Goal: Transaction & Acquisition: Book appointment/travel/reservation

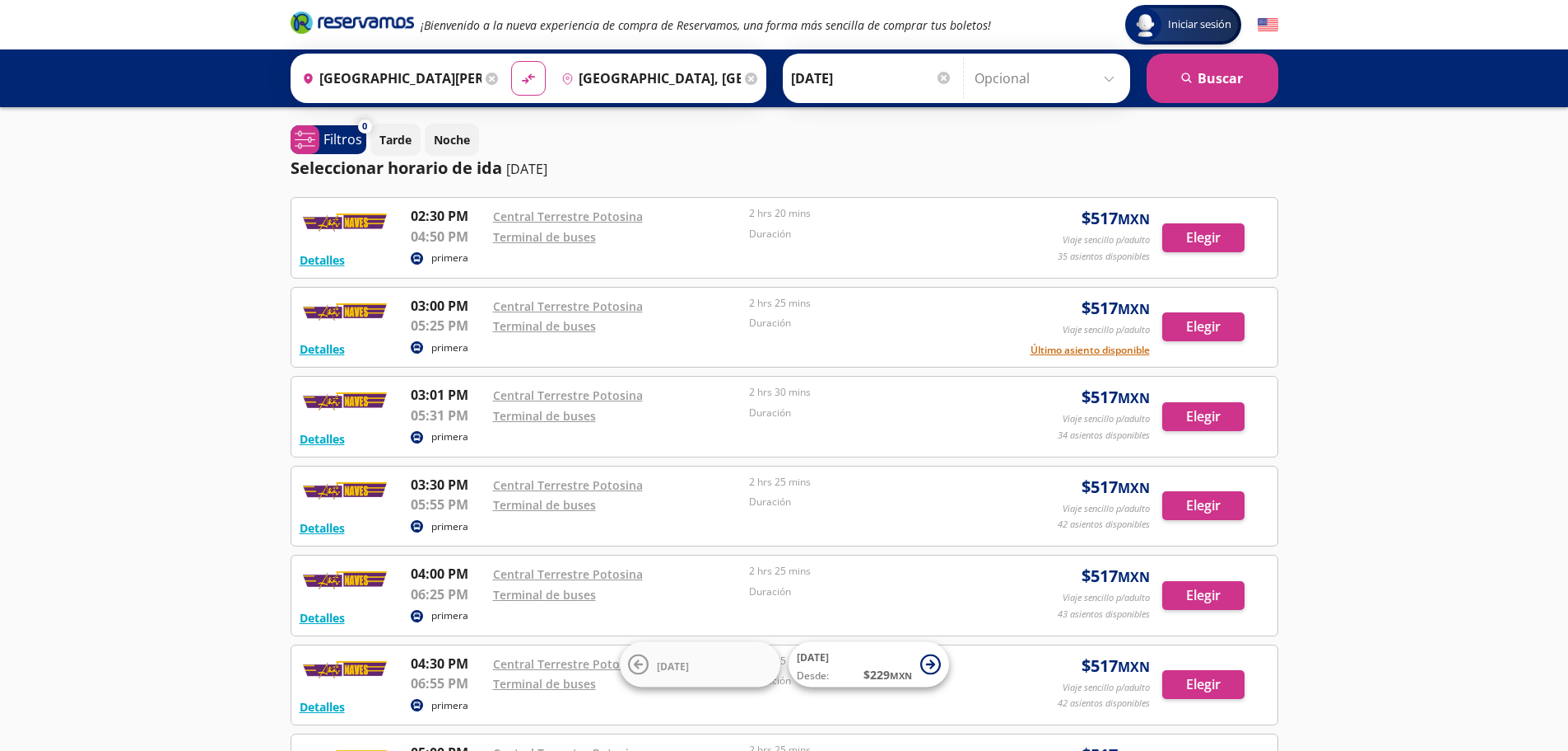
click at [43, 296] on div "Iniciar sesión Iniciar sesión ¡Bienvenido a la nueva experiencia de compra de R…" at bounding box center [784, 607] width 1568 height 1216
click at [837, 83] on input "[DATE]" at bounding box center [872, 79] width 161 height 41
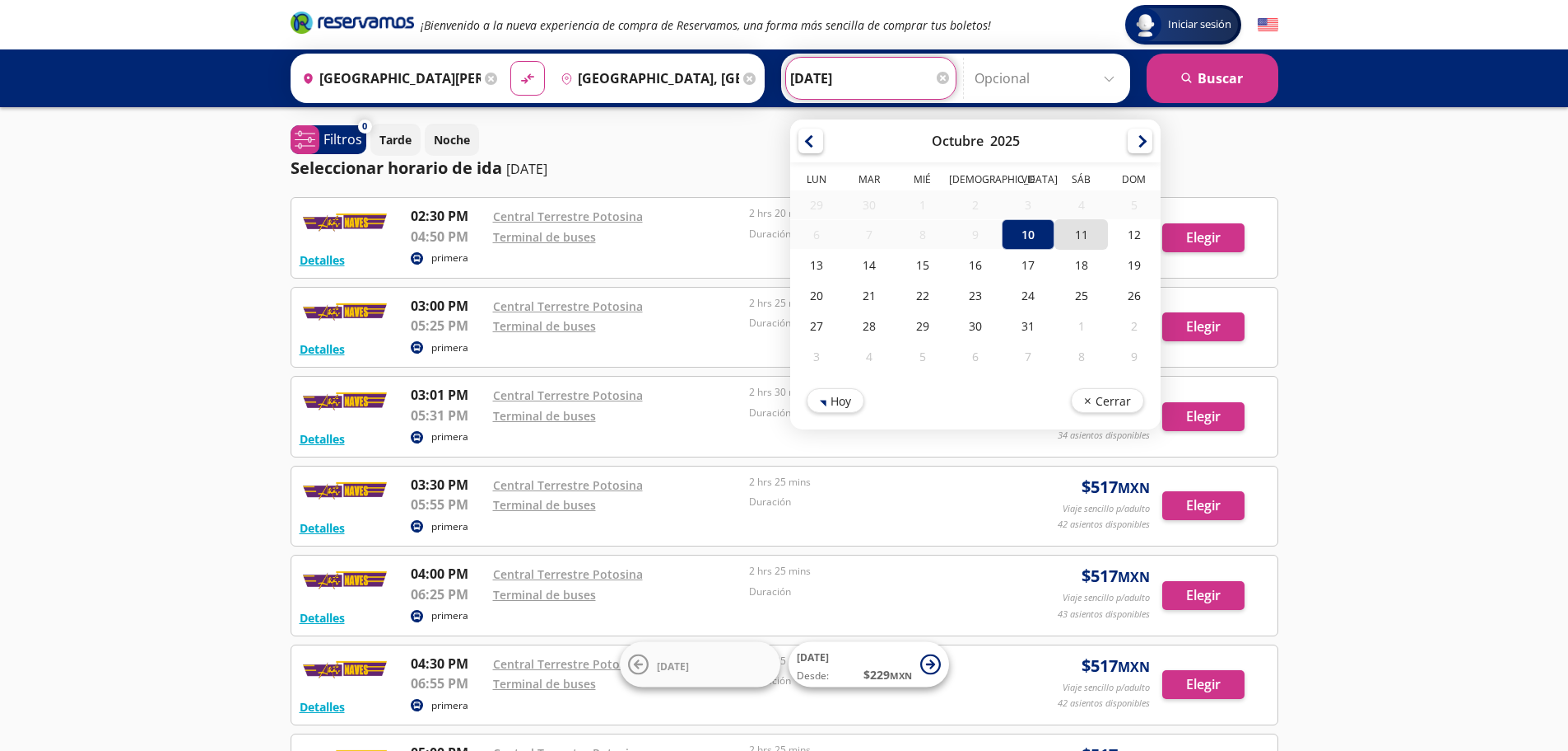
click at [1073, 232] on div "11" at bounding box center [1081, 234] width 53 height 31
type input "[DATE]"
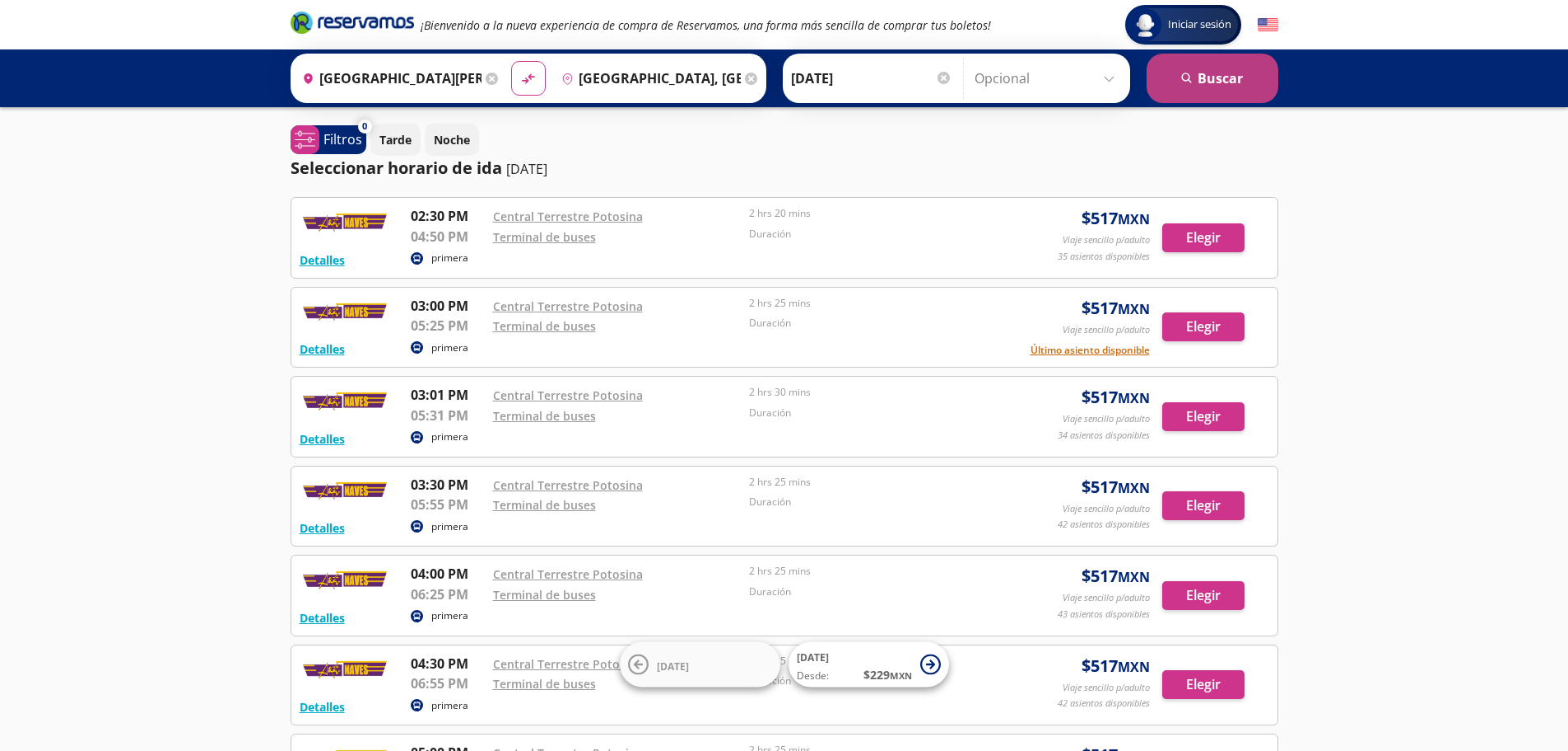
click at [1223, 89] on button "search [GEOGRAPHIC_DATA]" at bounding box center [1213, 78] width 132 height 49
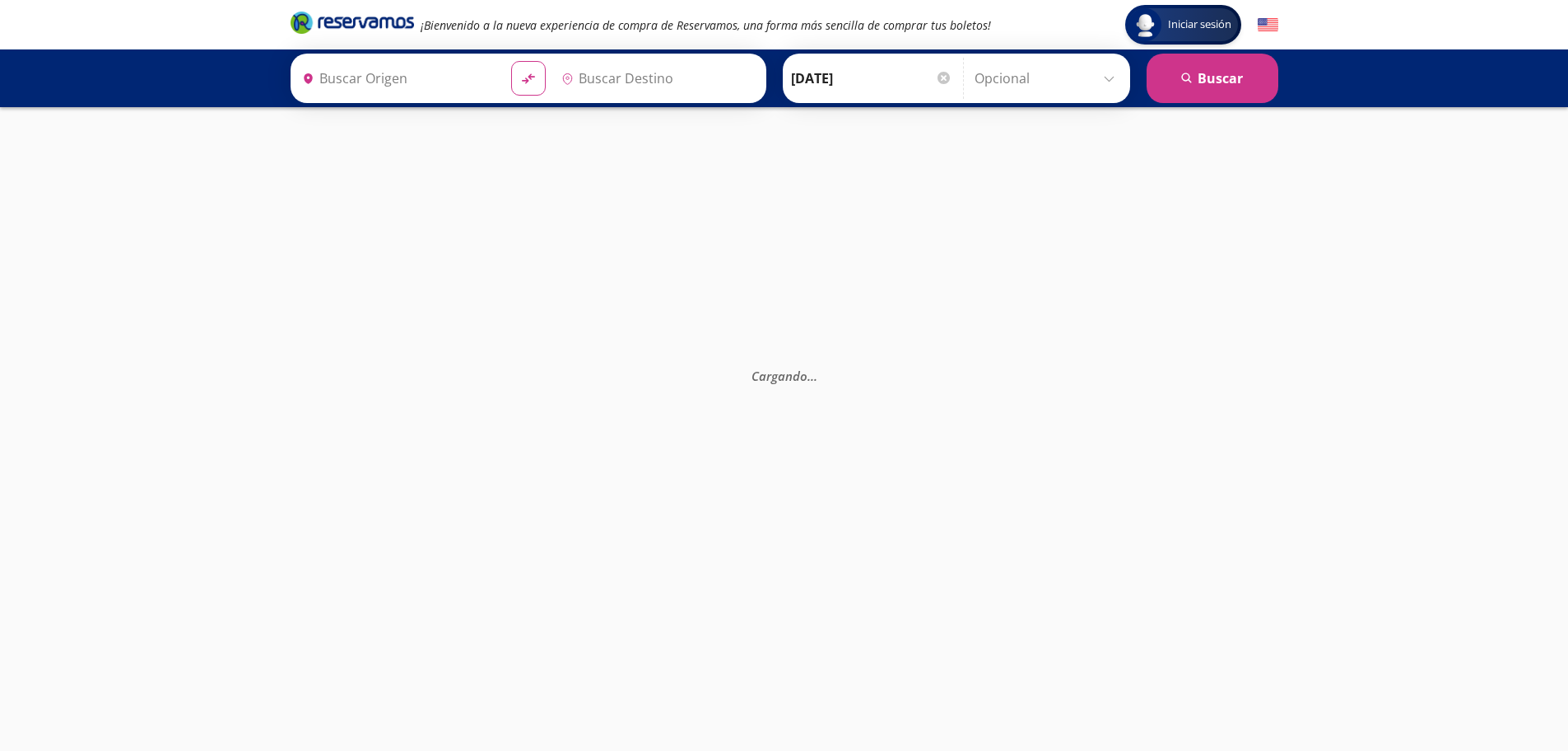
type input "[GEOGRAPHIC_DATA][PERSON_NAME], [GEOGRAPHIC_DATA][PERSON_NAME]"
type input "[GEOGRAPHIC_DATA], [GEOGRAPHIC_DATA][PERSON_NAME]"
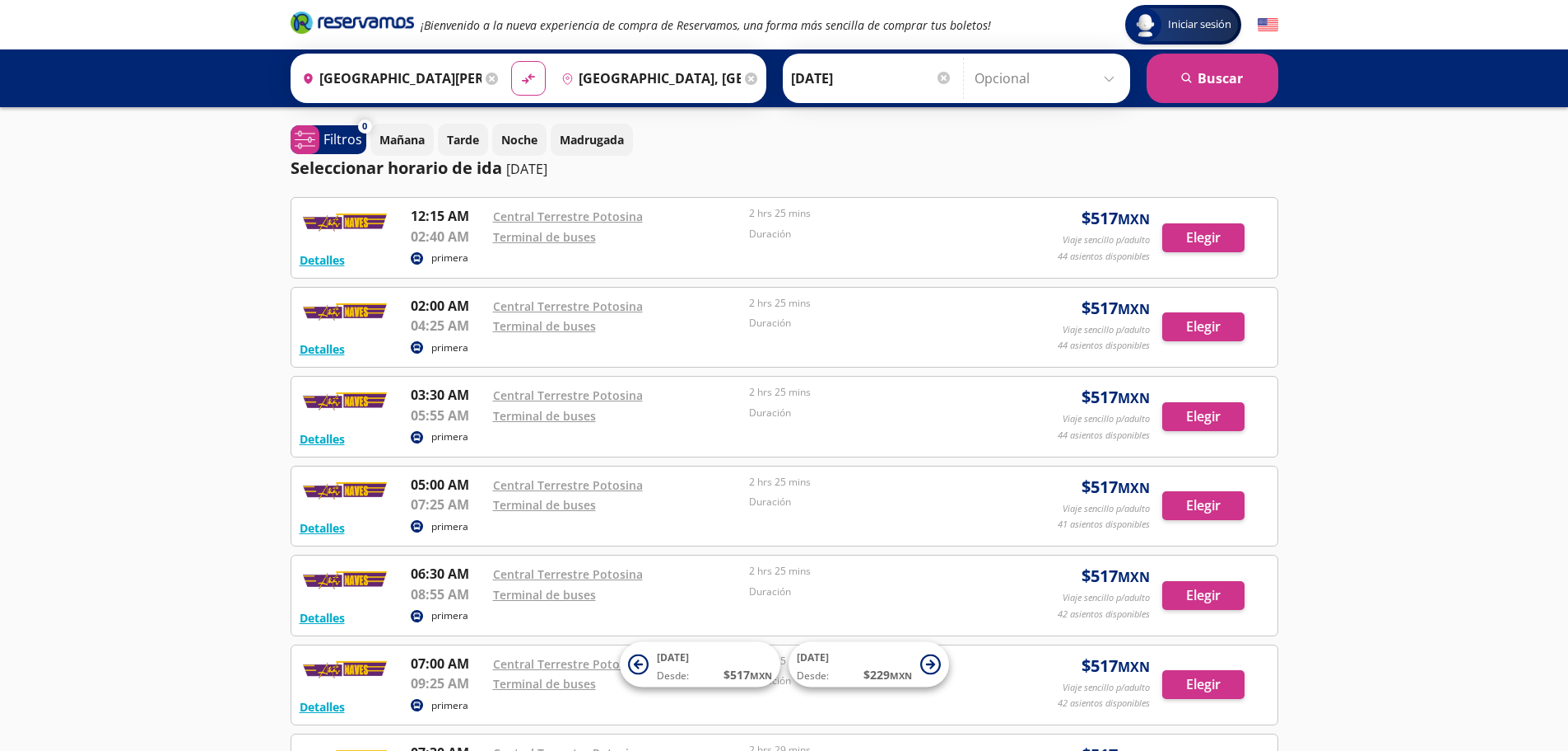
click at [486, 75] on icon at bounding box center [492, 79] width 13 height 13
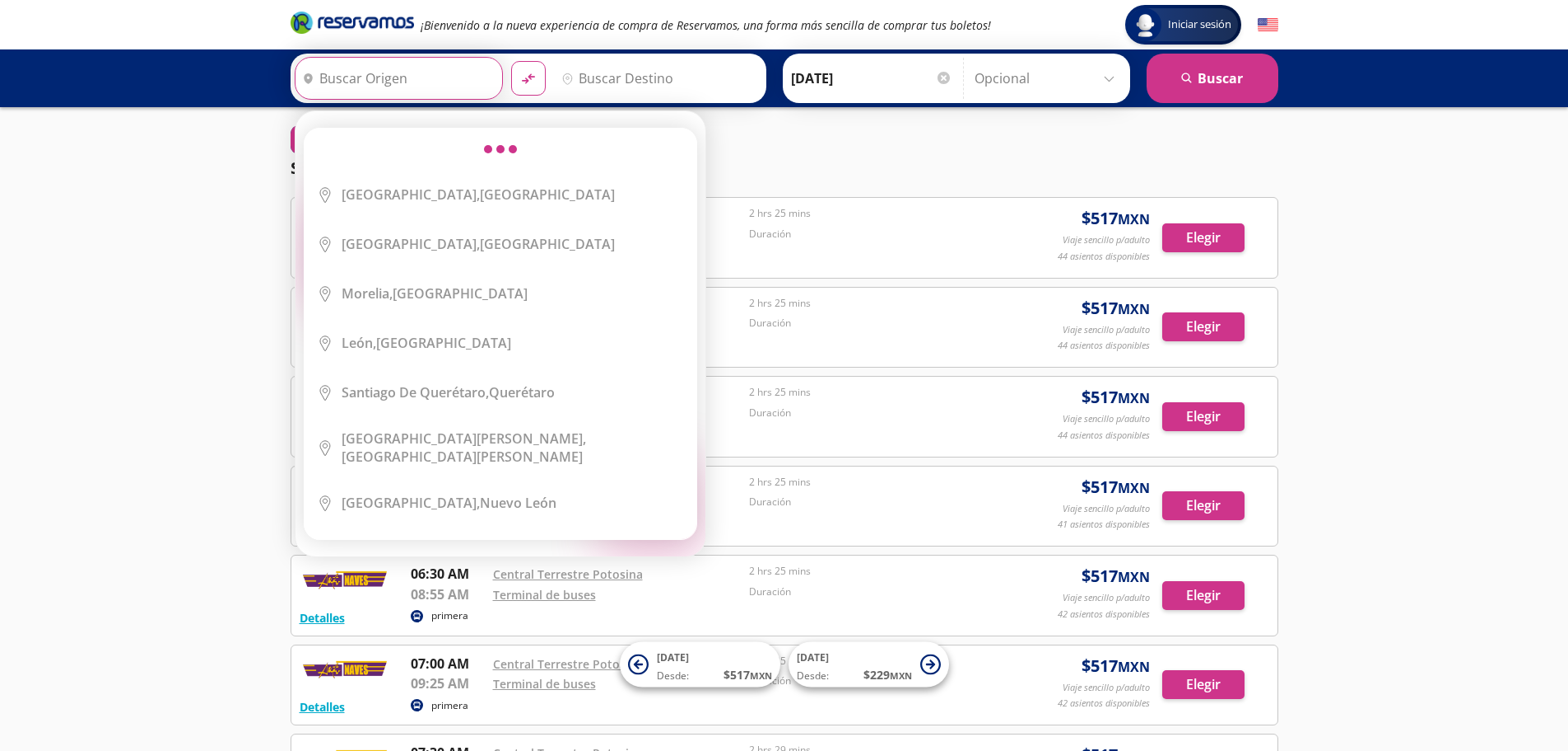
click at [408, 74] on input "Origen" at bounding box center [396, 79] width 203 height 41
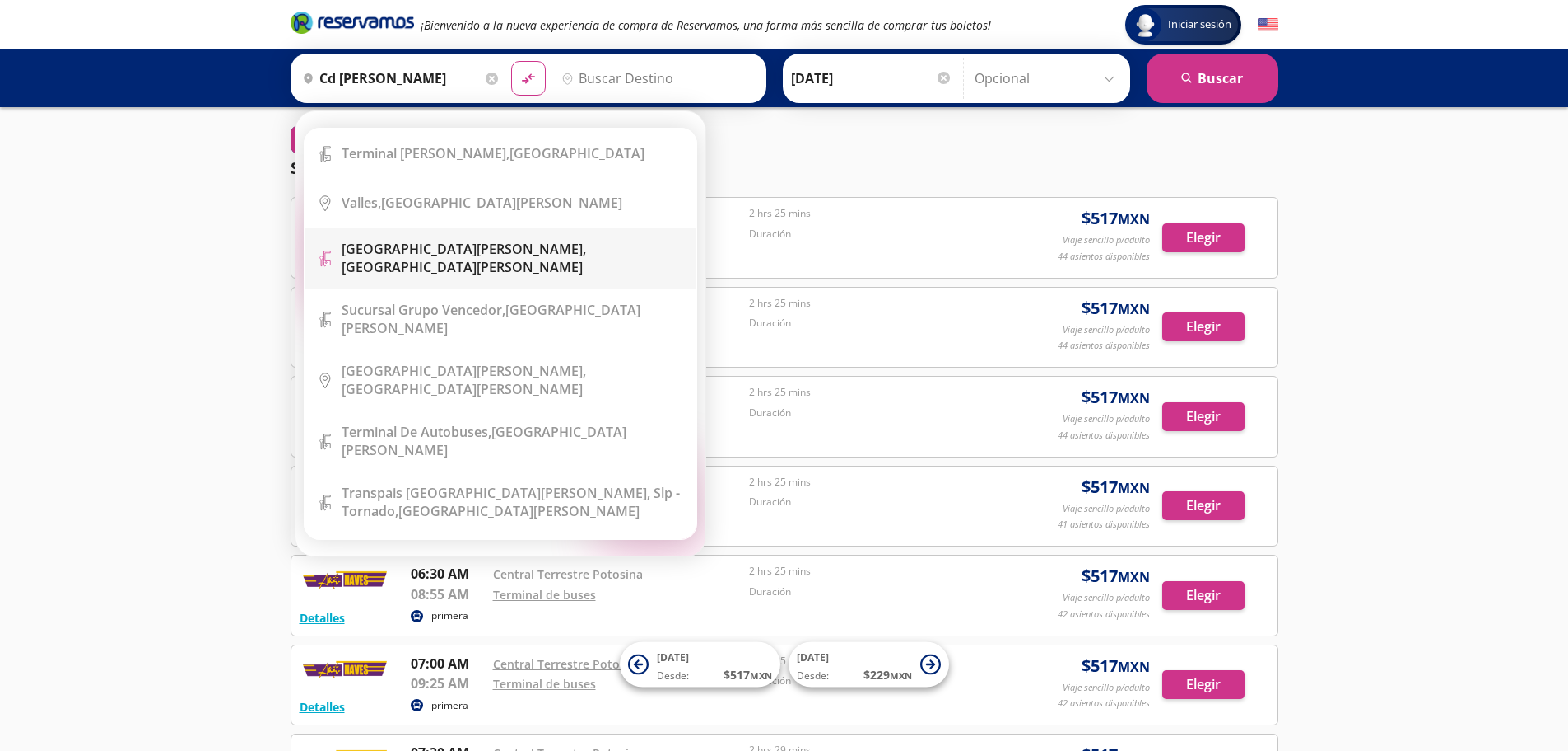
click at [510, 242] on li "Terminal Icon" at bounding box center [501, 258] width 392 height 61
type input "[GEOGRAPHIC_DATA][PERSON_NAME], [GEOGRAPHIC_DATA][PERSON_NAME]"
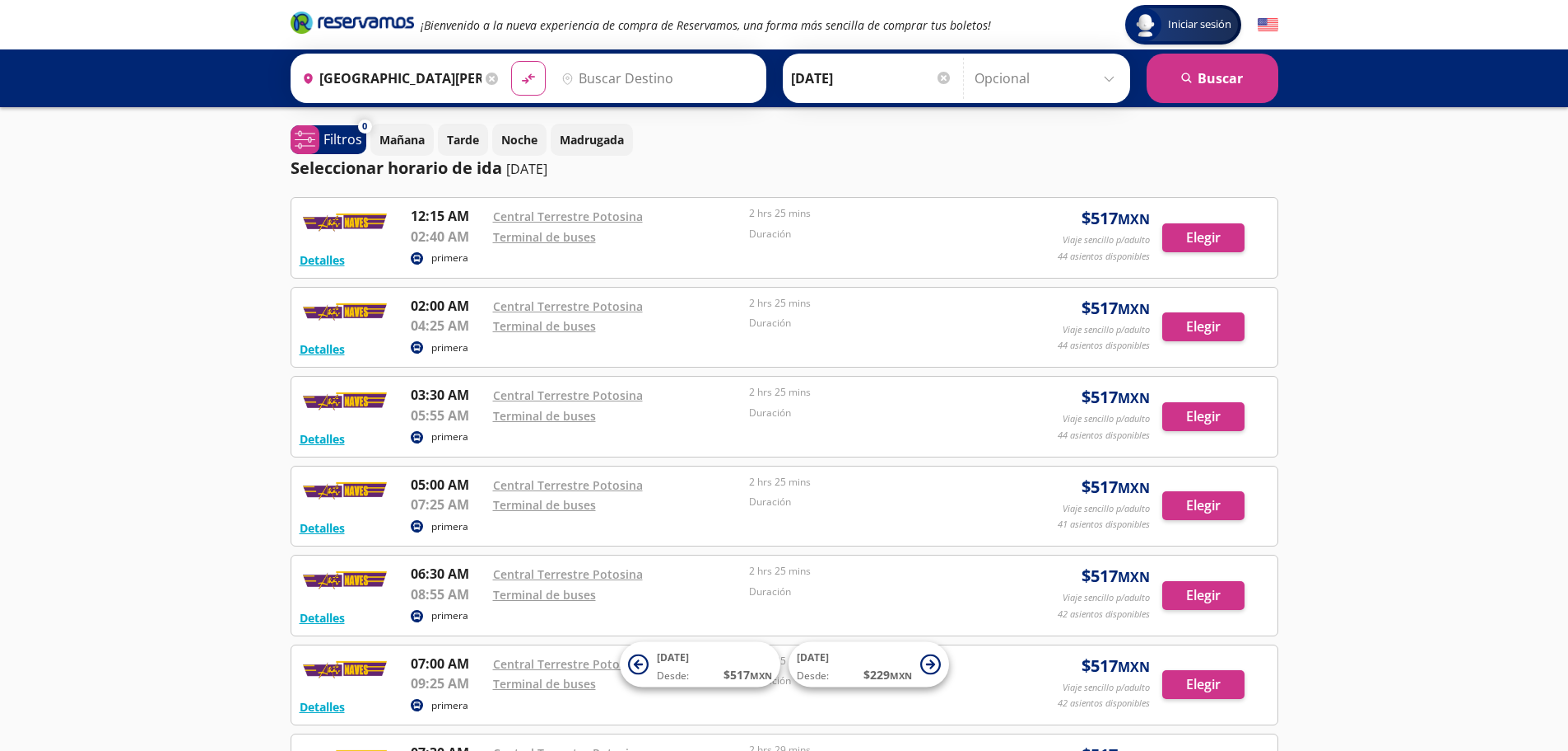
click at [644, 67] on input "Destino" at bounding box center [656, 79] width 203 height 41
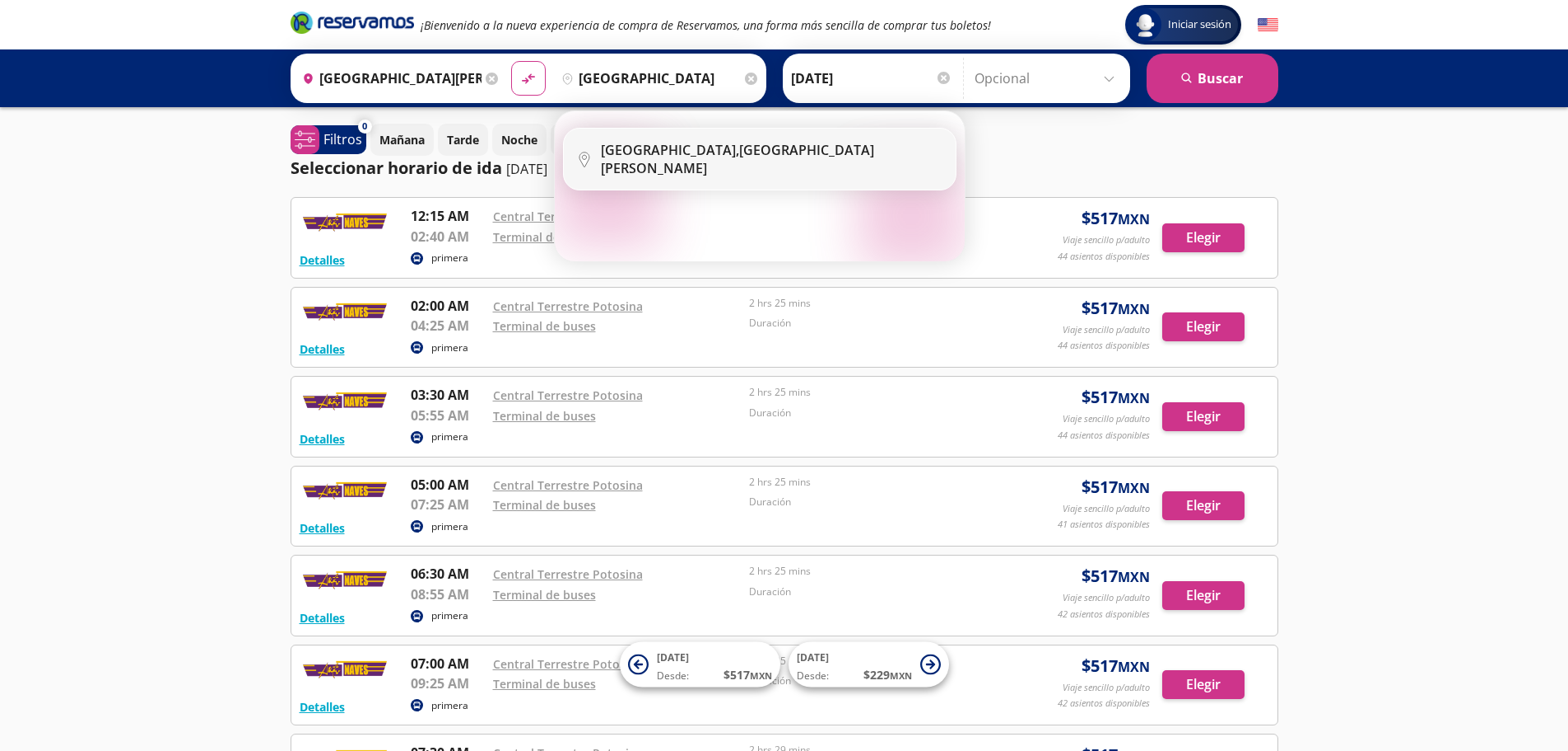
click at [664, 140] on li "City Icon [GEOGRAPHIC_DATA], [GEOGRAPHIC_DATA][PERSON_NAME]" at bounding box center [759, 159] width 392 height 61
type input "[GEOGRAPHIC_DATA], [GEOGRAPHIC_DATA][PERSON_NAME]"
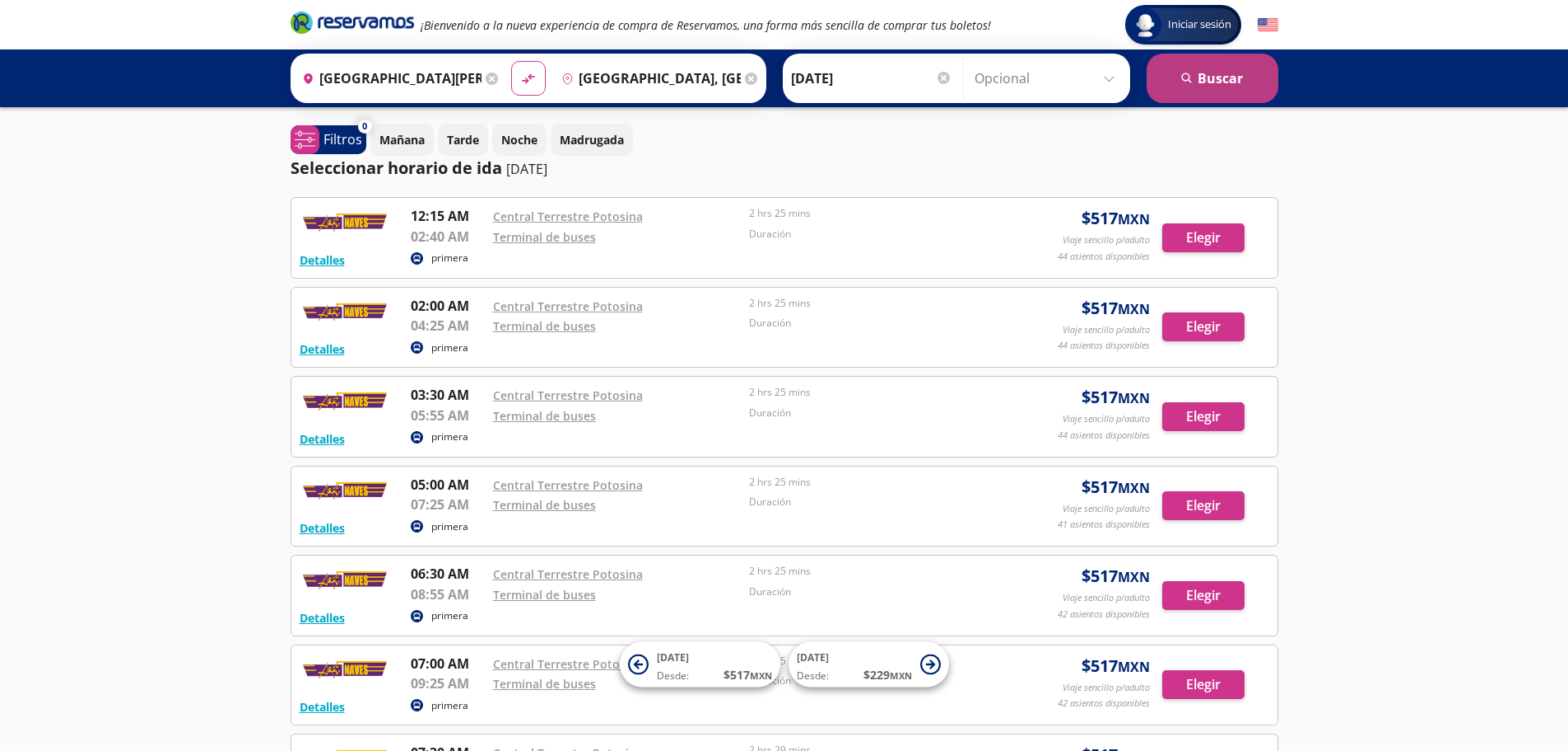
click at [1227, 83] on button "search [GEOGRAPHIC_DATA]" at bounding box center [1213, 78] width 132 height 49
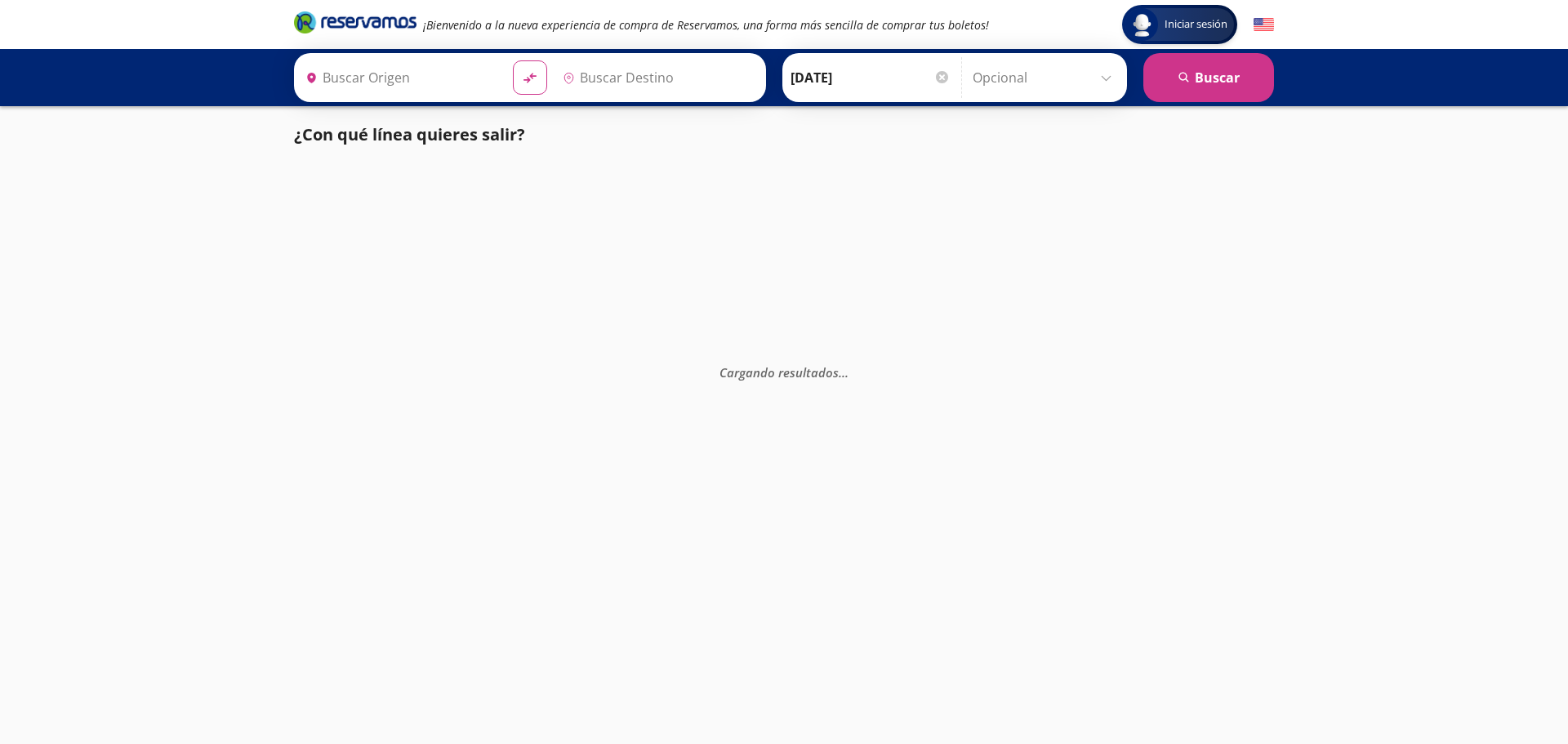
type input "[GEOGRAPHIC_DATA], [GEOGRAPHIC_DATA][PERSON_NAME]"
type input "[GEOGRAPHIC_DATA][PERSON_NAME], [GEOGRAPHIC_DATA][PERSON_NAME]"
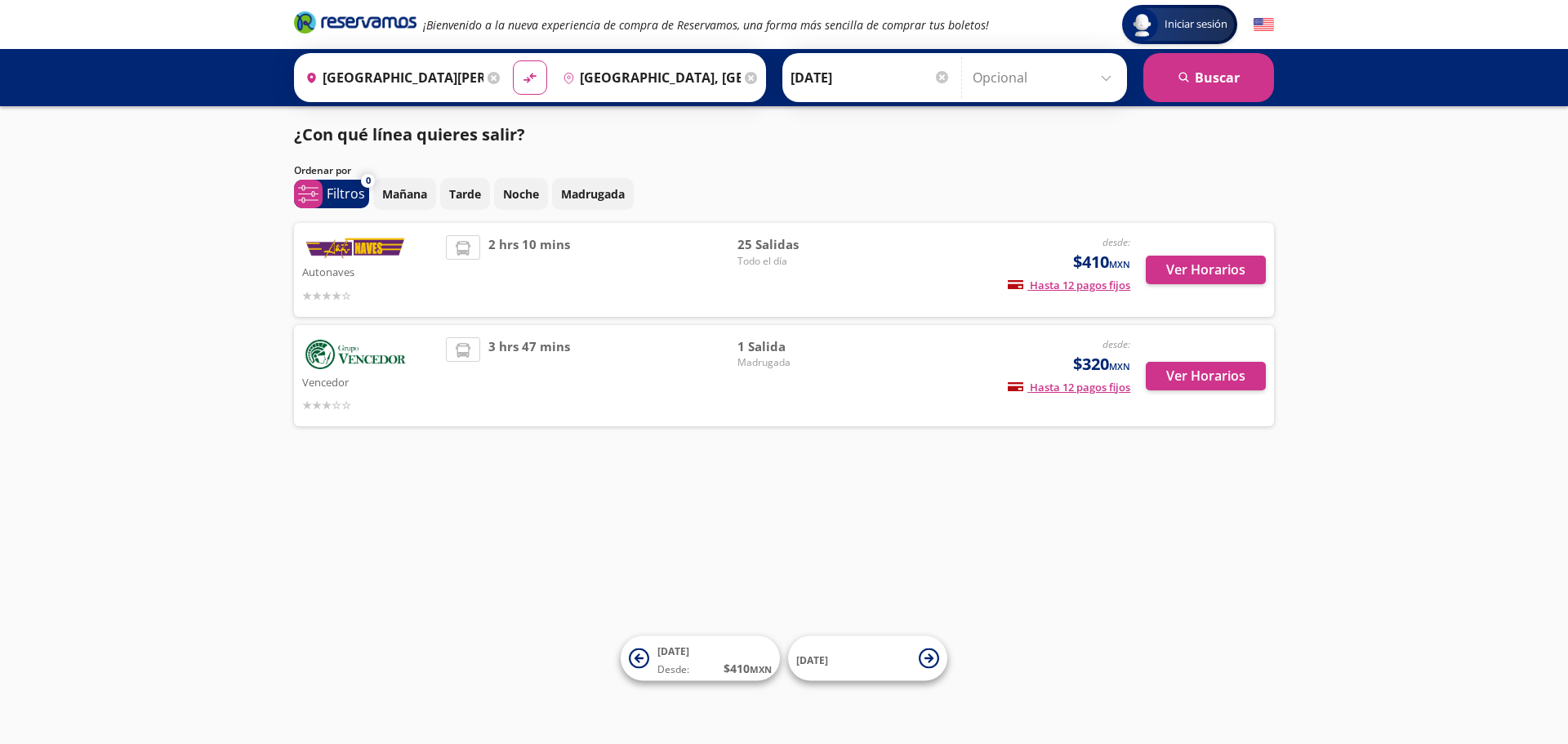
click at [344, 273] on p "Autonaves" at bounding box center [370, 271] width 136 height 20
click at [769, 254] on span "Todo el día" at bounding box center [794, 260] width 114 height 15
click at [769, 245] on span "25 Salidas" at bounding box center [794, 244] width 114 height 19
click at [334, 352] on img at bounding box center [355, 354] width 106 height 34
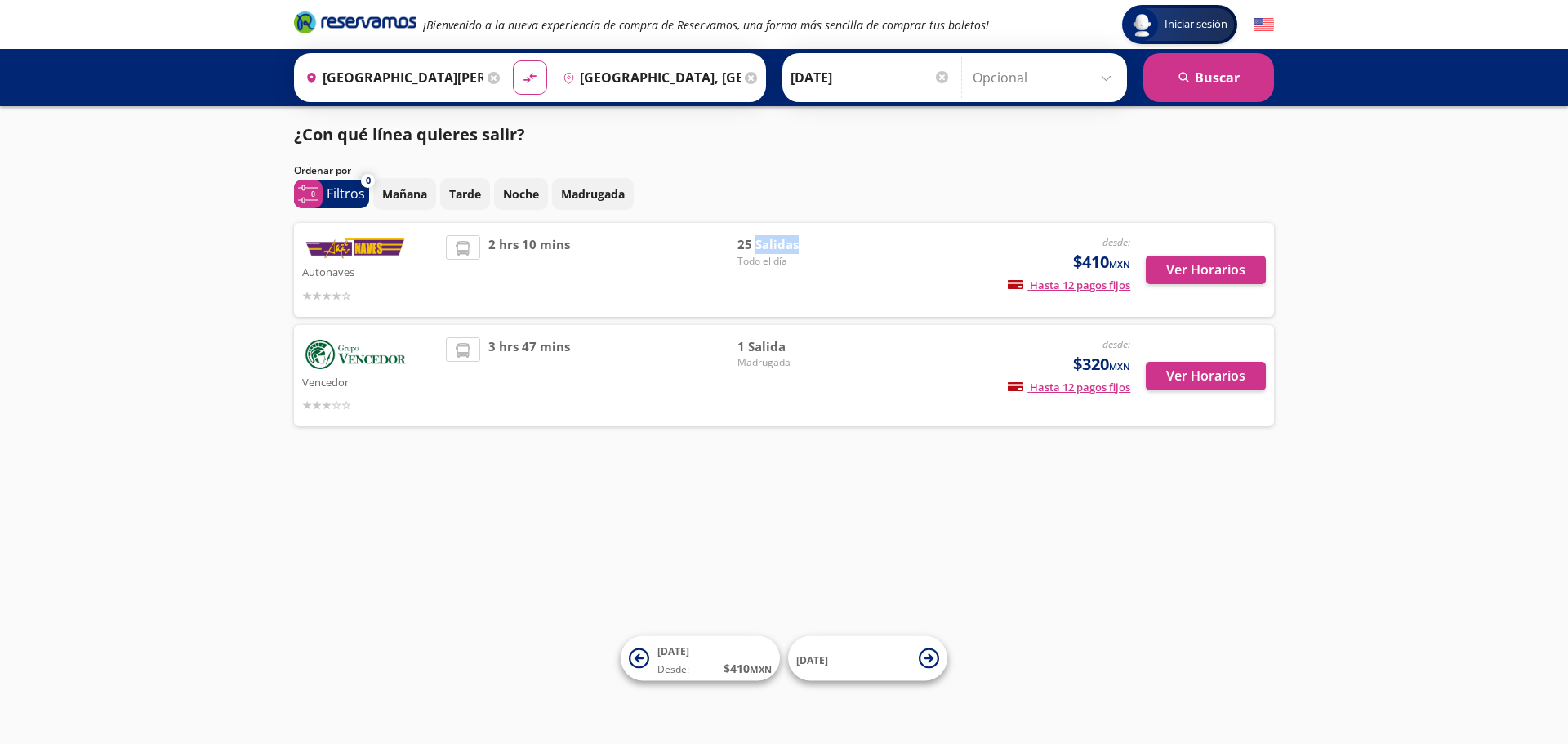
click at [334, 352] on img at bounding box center [355, 354] width 106 height 34
click at [318, 244] on img at bounding box center [355, 248] width 106 height 26
click at [1199, 269] on button "Ver Horarios" at bounding box center [1205, 269] width 120 height 28
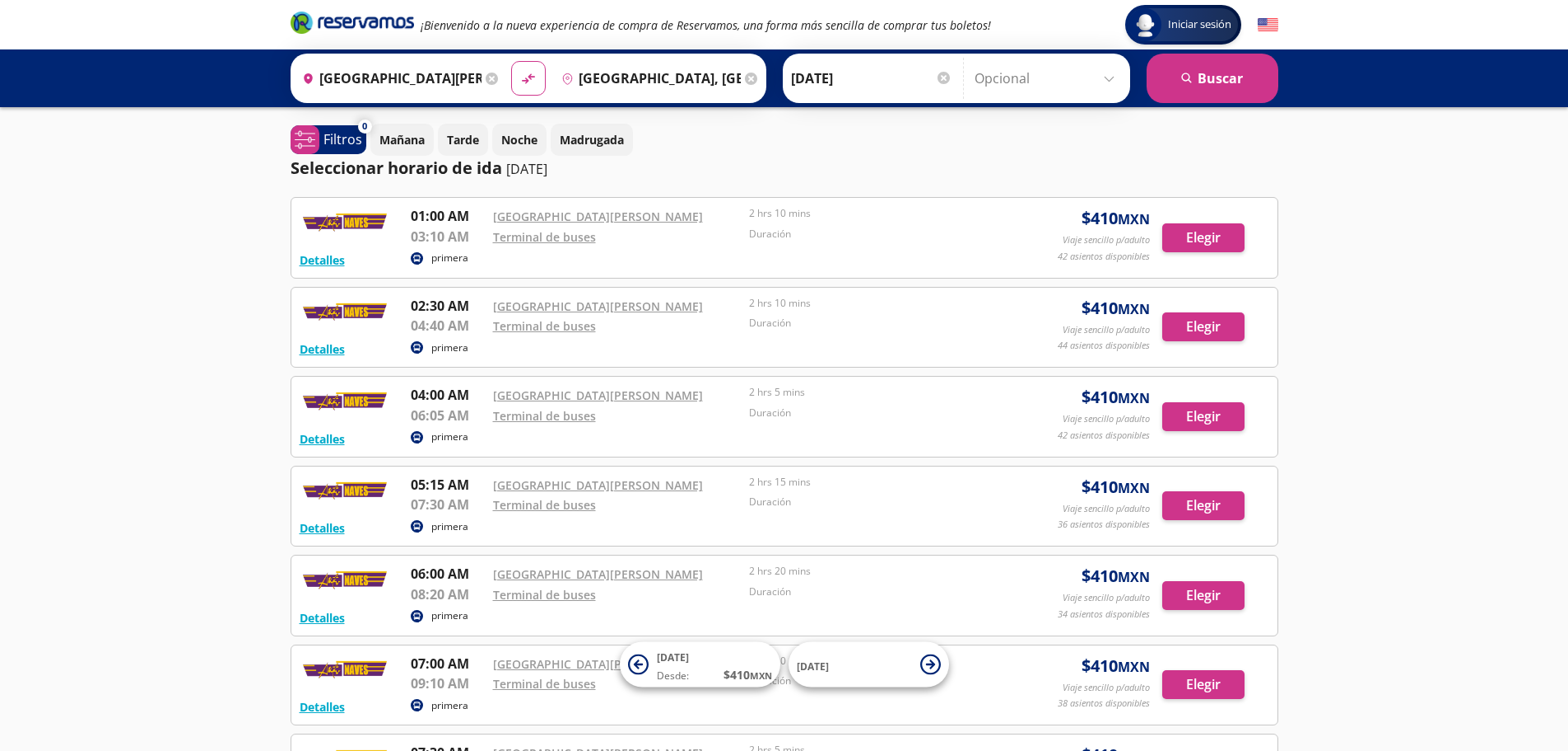
click at [28, 454] on div "Iniciar sesión Iniciar sesión ¡Bienvenido a la nueva experiencia de compra de R…" at bounding box center [784, 618] width 1568 height 1237
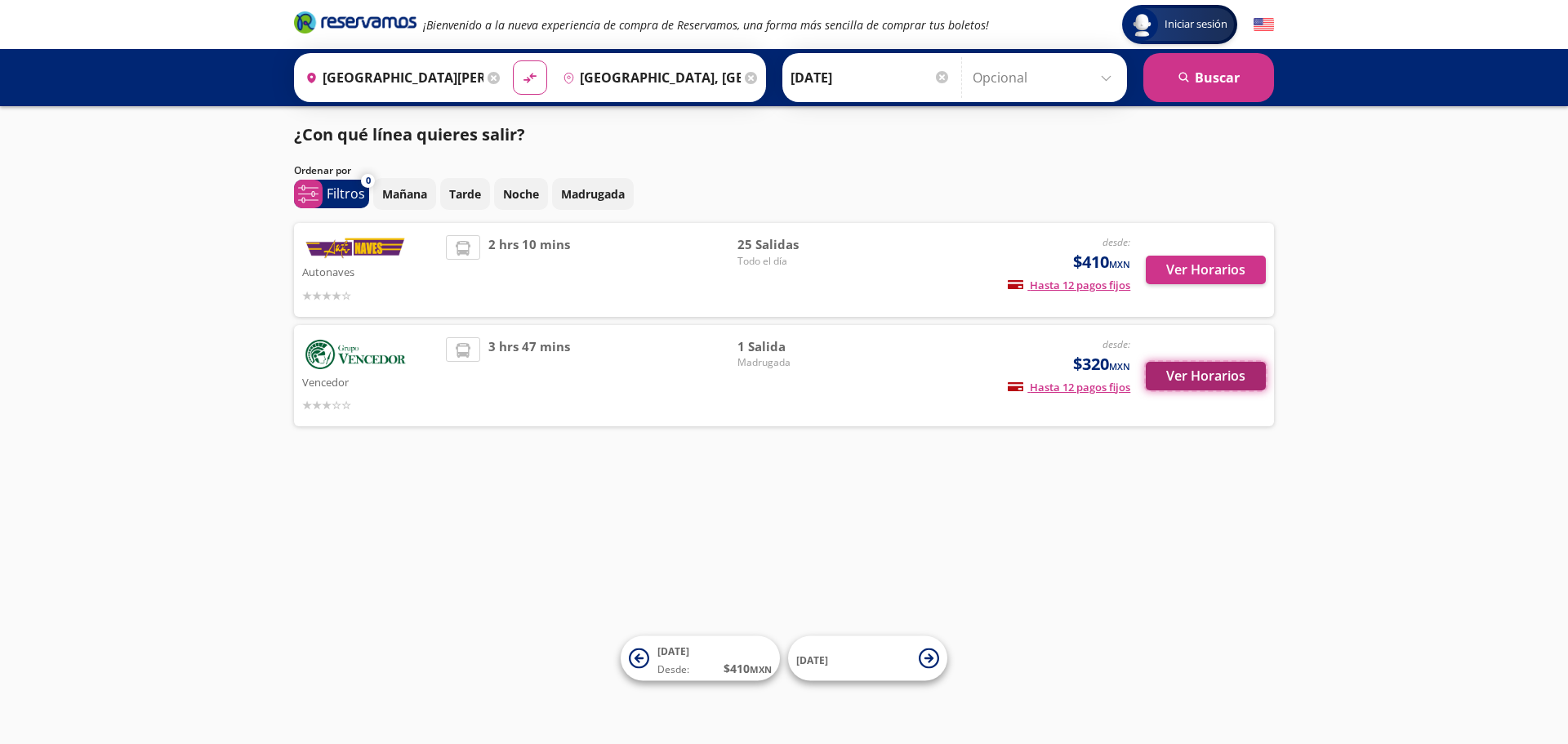
click at [1167, 377] on button "Ver Horarios" at bounding box center [1205, 375] width 120 height 28
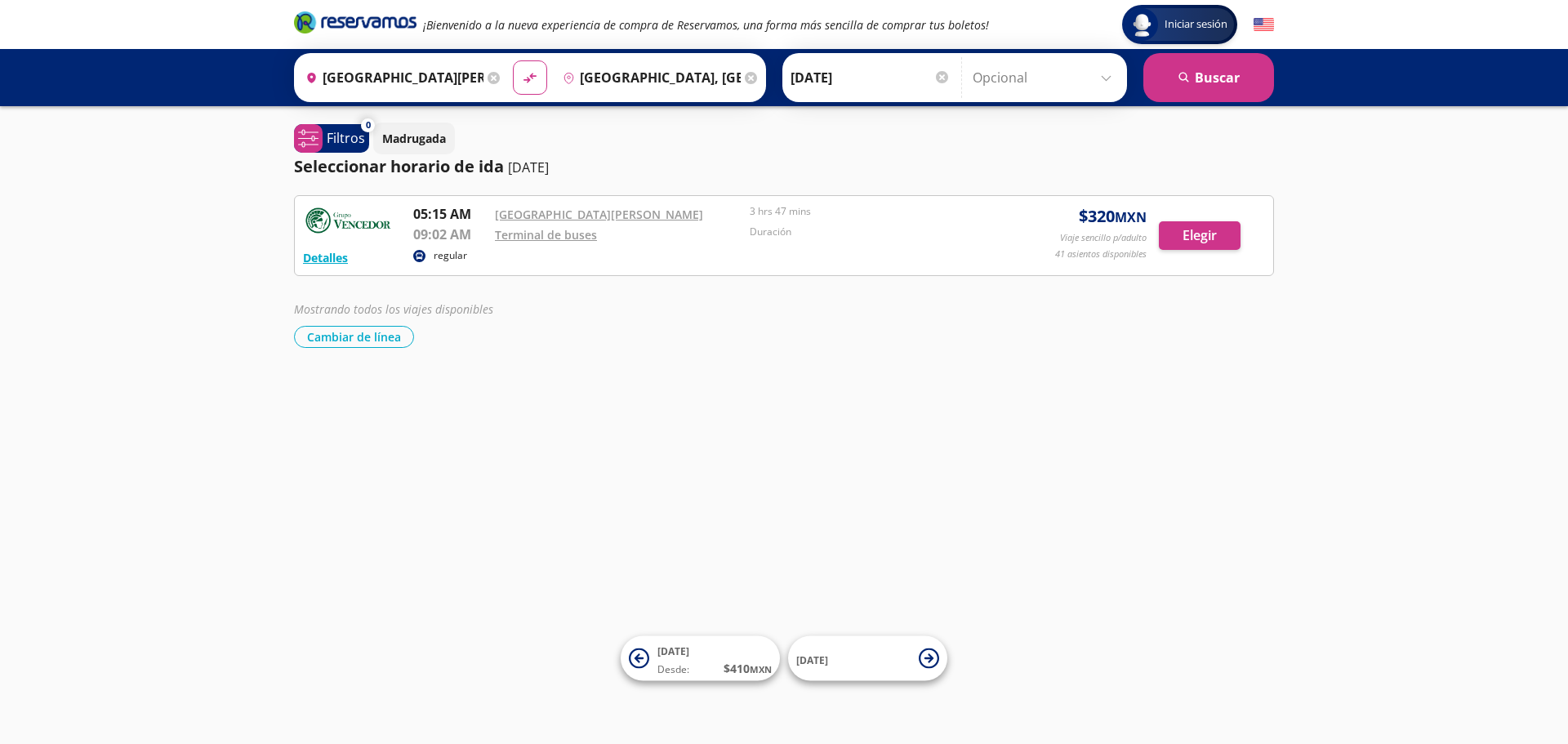
click at [95, 190] on div "Iniciar sesión Iniciar sesión ¡Bienvenido a la nueva experiencia de compra de R…" at bounding box center [784, 372] width 1568 height 744
click at [439, 385] on div "Iniciar sesión Iniciar sesión ¡Bienvenido a la nueva experiencia de compra de R…" at bounding box center [784, 372] width 1568 height 744
click at [1211, 75] on button "search [GEOGRAPHIC_DATA]" at bounding box center [1209, 77] width 131 height 49
click at [495, 74] on icon at bounding box center [494, 78] width 13 height 13
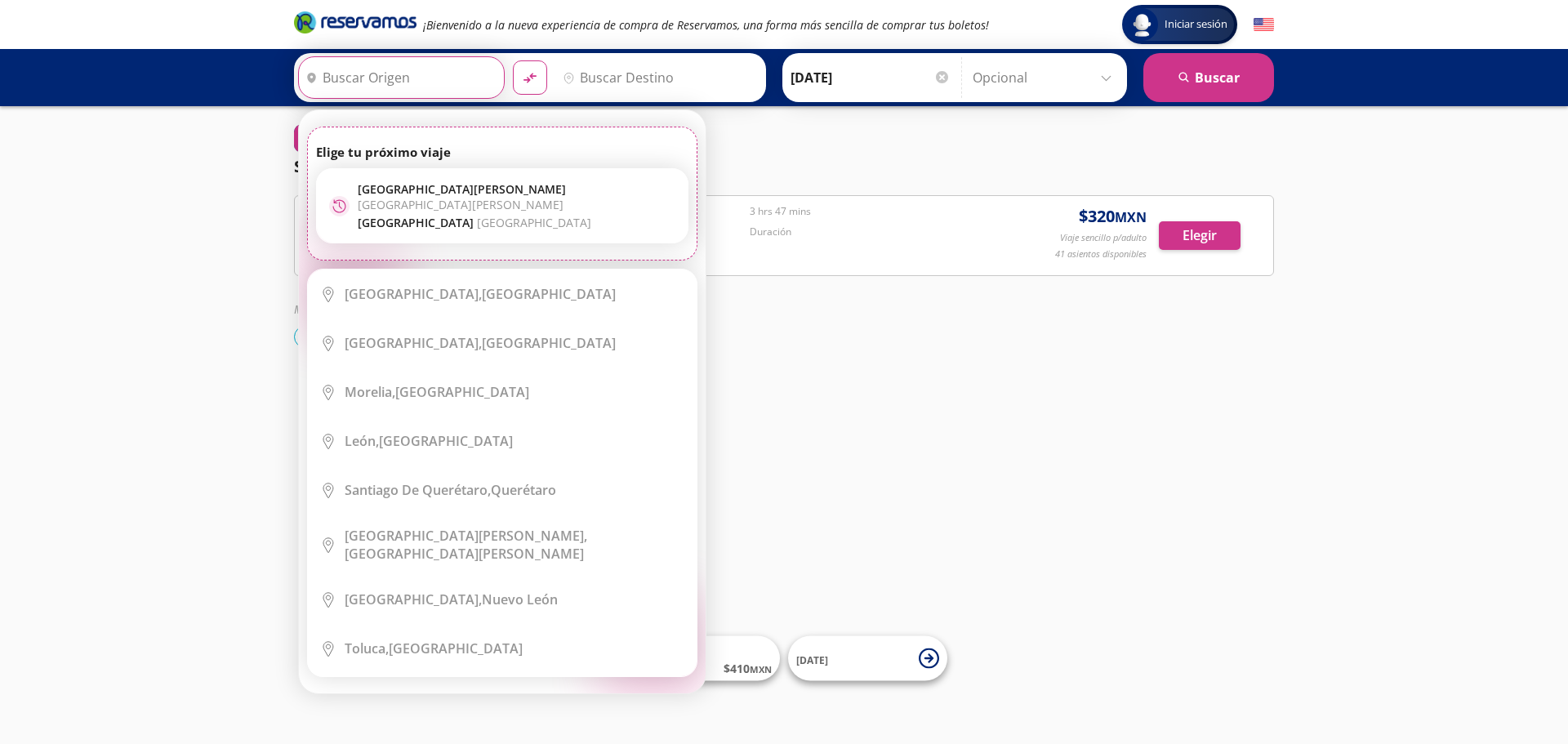
click at [58, 223] on div "Iniciar sesión Iniciar sesión ¡Bienvenido a la nueva experiencia de compra de R…" at bounding box center [784, 372] width 1568 height 744
